Goal: Find specific page/section: Find specific page/section

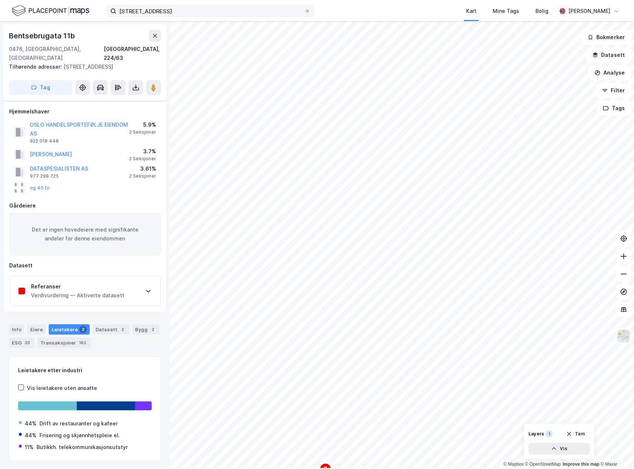
scroll to position [151, 0]
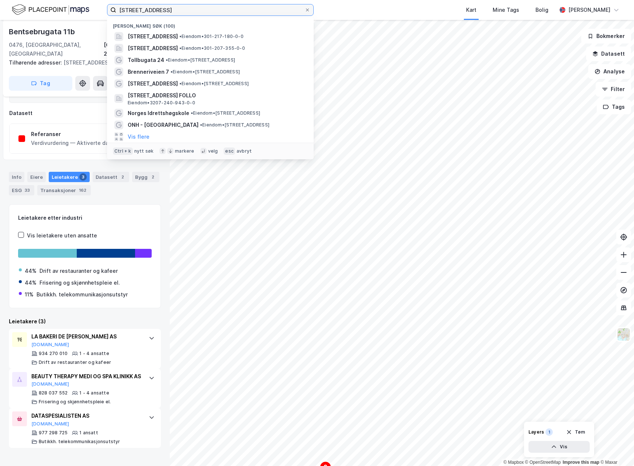
drag, startPoint x: 173, startPoint y: 8, endPoint x: 33, endPoint y: 28, distance: 141.5
click at [33, 28] on div "hallings [STREET_ADDRESS] • Eiendom • 301-217-180-0-0 [STREET_ADDRESS] • Eiendo…" at bounding box center [317, 233] width 634 height 466
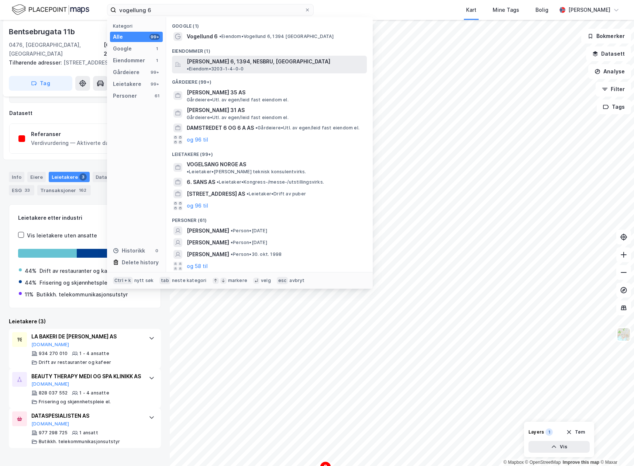
click at [262, 62] on span "[PERSON_NAME] 6, 1394, NESBRU, [GEOGRAPHIC_DATA]" at bounding box center [259, 61] width 144 height 9
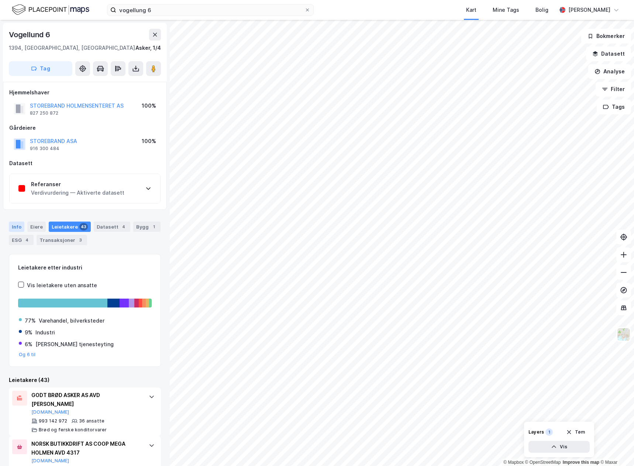
click at [11, 225] on div "Info" at bounding box center [16, 227] width 15 height 10
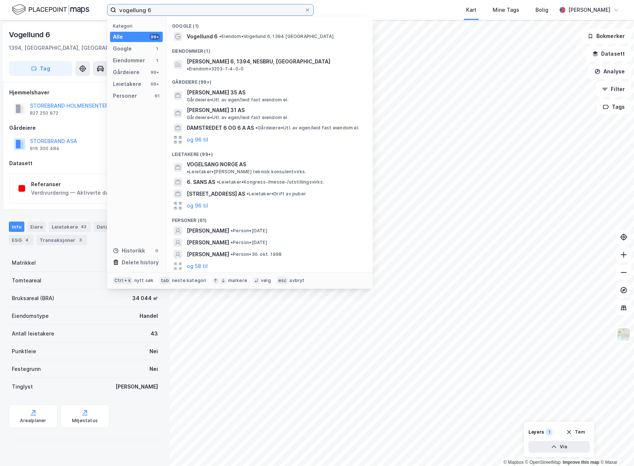
drag, startPoint x: 178, startPoint y: 6, endPoint x: 86, endPoint y: 8, distance: 92.3
click at [87, 9] on div "vogellung 6 Kategori Alle 99+ Google 1 Eiendommer 1 Gårdeiere 99+ Leietakere 99…" at bounding box center [317, 10] width 634 height 20
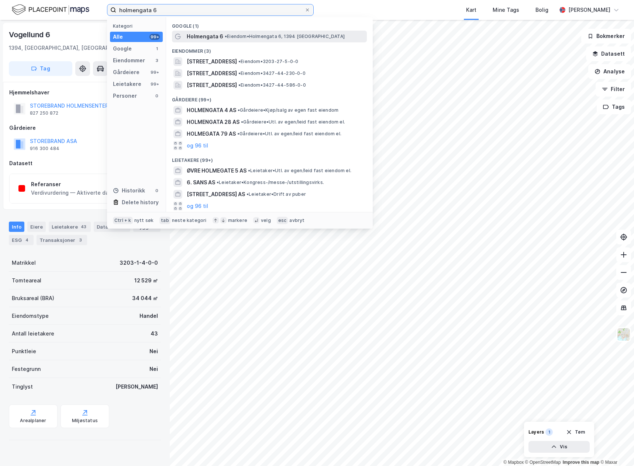
type input "holmengata 6"
click at [204, 40] on span "Holmengata 6" at bounding box center [205, 36] width 37 height 9
